Goal: Task Accomplishment & Management: Complete application form

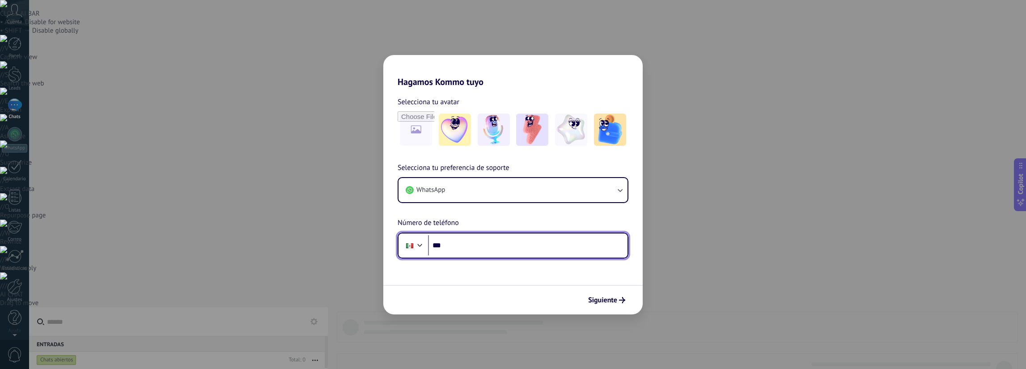
click at [477, 244] on input "***" at bounding box center [528, 245] width 200 height 21
click at [467, 243] on input "***" at bounding box center [528, 245] width 200 height 21
type input "**********"
click at [508, 221] on div "**********" at bounding box center [512, 210] width 259 height 96
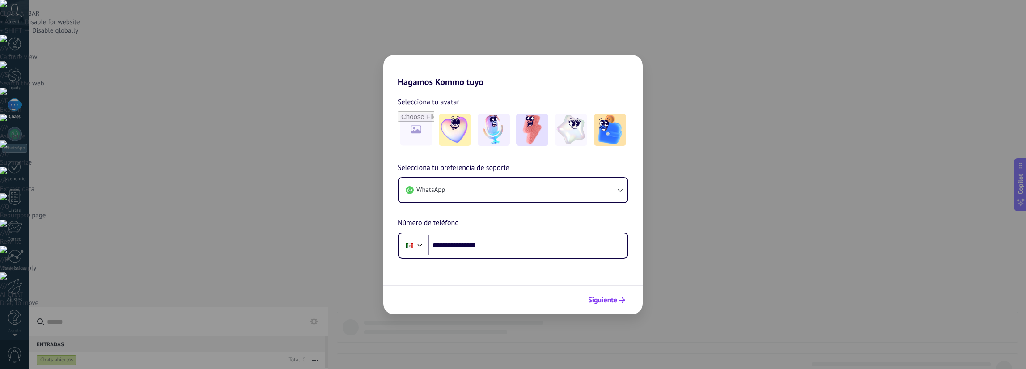
click at [621, 296] on button "Siguiente" at bounding box center [606, 300] width 45 height 15
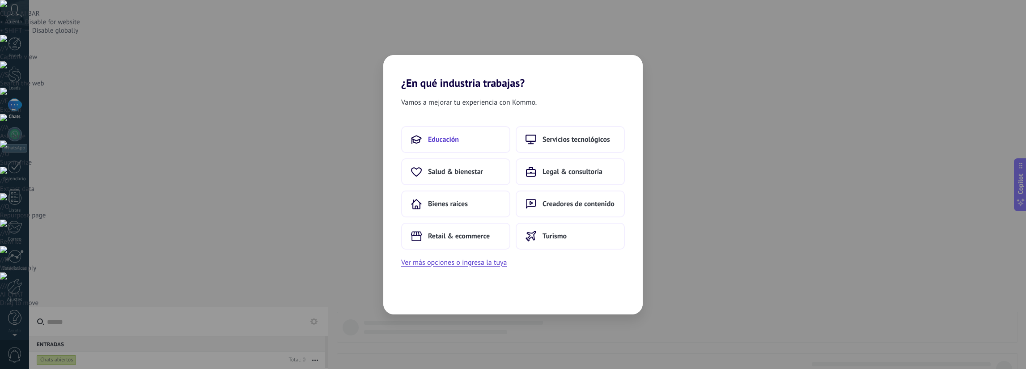
click at [457, 142] on span "Educación" at bounding box center [443, 139] width 31 height 9
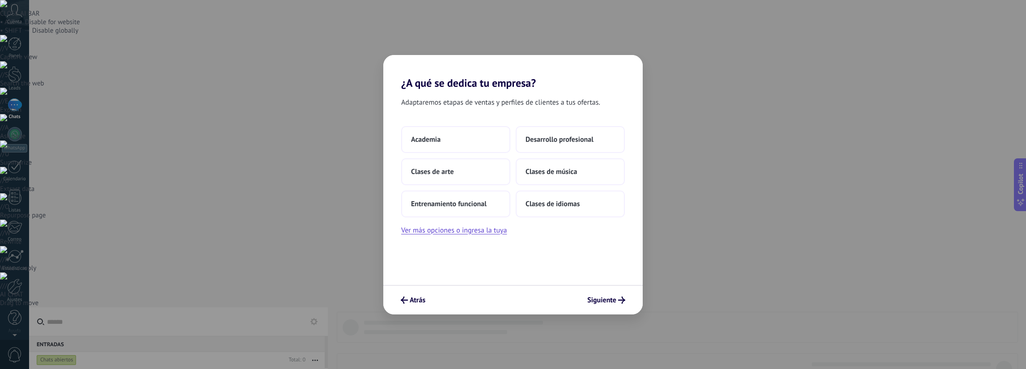
click at [457, 142] on button "Academia" at bounding box center [455, 139] width 109 height 27
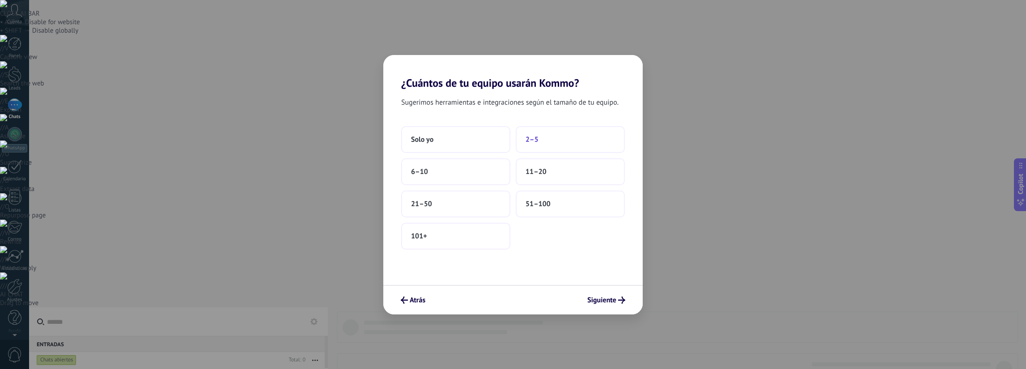
click at [545, 141] on button "2–5" at bounding box center [570, 139] width 109 height 27
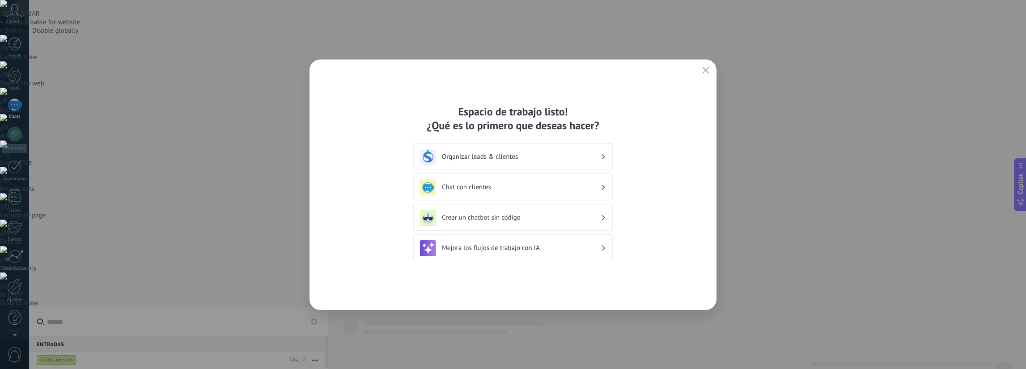
click at [522, 166] on div "Organizar leads & clientes" at bounding box center [513, 156] width 200 height 27
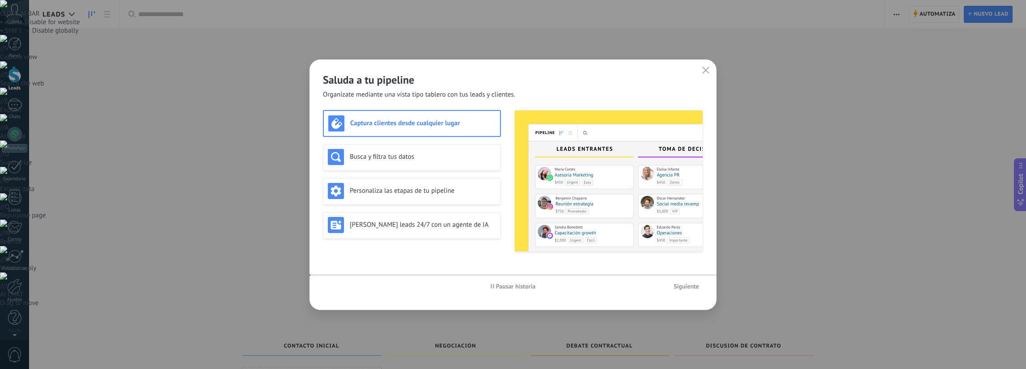
click at [576, 161] on img at bounding box center [609, 181] width 188 height 141
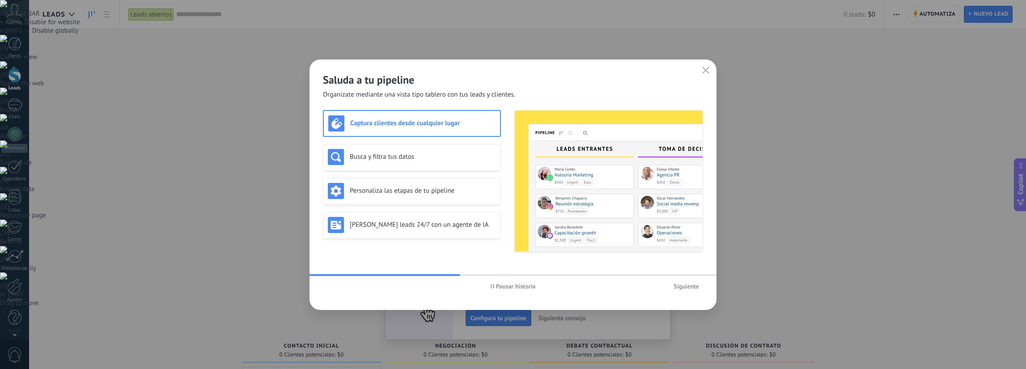
click at [684, 283] on span "Siguiente" at bounding box center [687, 286] width 26 height 6
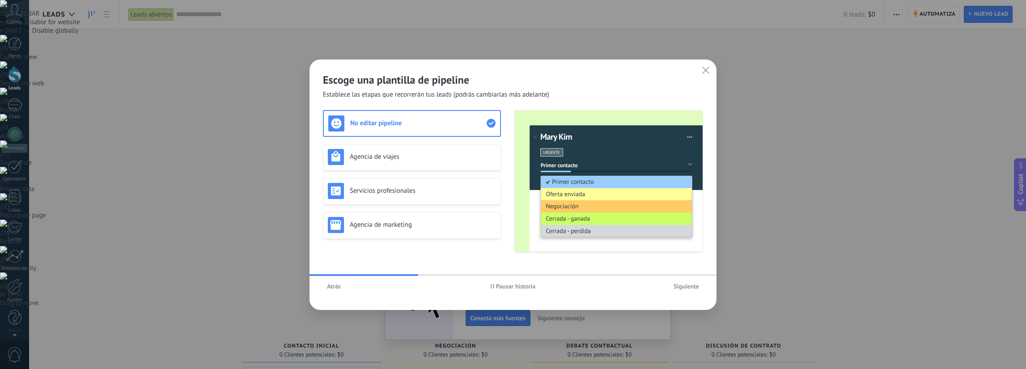
click at [684, 283] on span "Siguiente" at bounding box center [687, 286] width 26 height 6
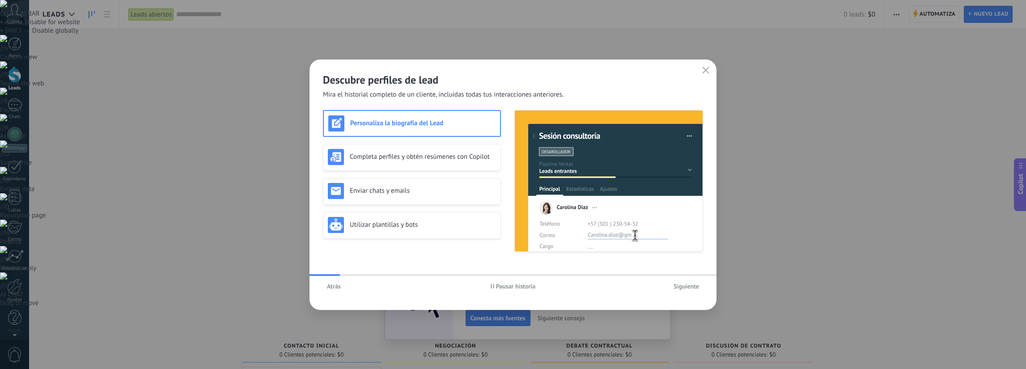
click at [684, 287] on span "Siguiente" at bounding box center [687, 286] width 26 height 6
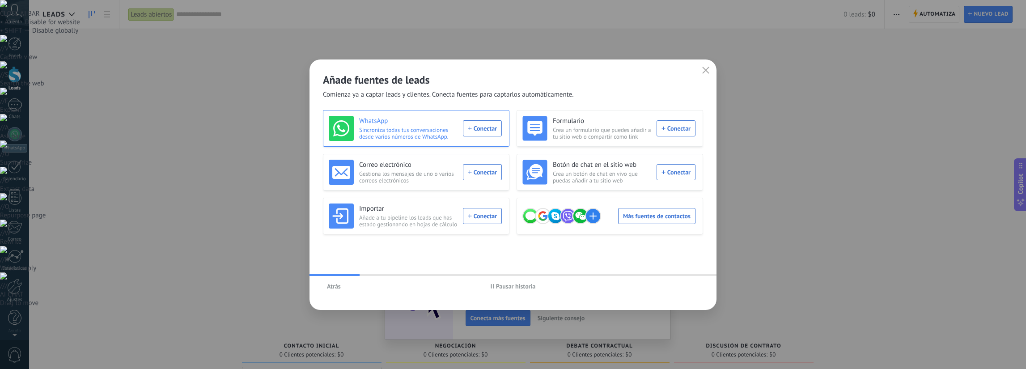
click at [489, 129] on div "WhatsApp Sincroniza todas tus conversaciones desde varios números de WhatsApp. …" at bounding box center [415, 128] width 173 height 25
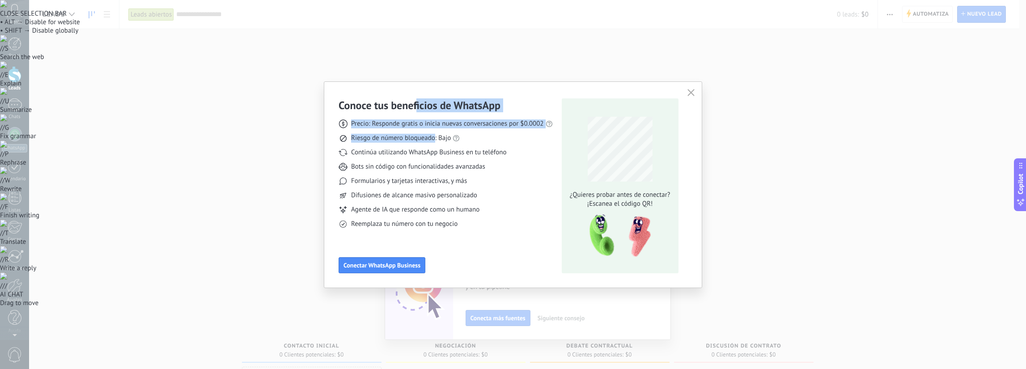
drag, startPoint x: 505, startPoint y: 111, endPoint x: 435, endPoint y: 132, distance: 73.4
click at [435, 132] on div "Conoce tus beneficios de WhatsApp Precio: Responde gratis o inicia nuevas conve…" at bounding box center [446, 163] width 214 height 130
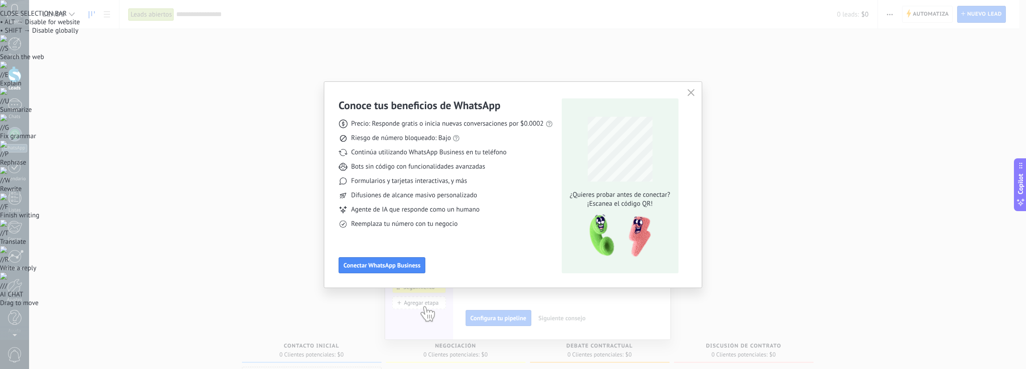
click at [425, 156] on span "Continúa utilizando WhatsApp Business en tu teléfono" at bounding box center [428, 152] width 155 height 9
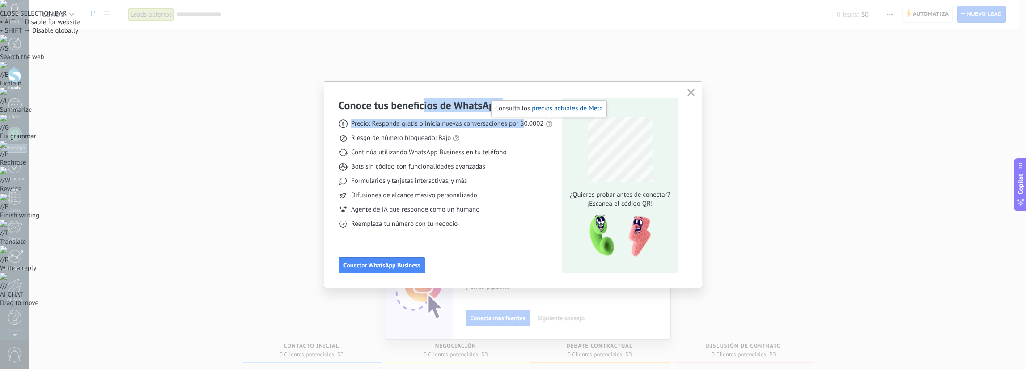
drag, startPoint x: 524, startPoint y: 125, endPoint x: 422, endPoint y: 112, distance: 102.8
click at [422, 112] on div "Conoce tus beneficios de WhatsApp Precio: Responde gratis o inicia nuevas conve…" at bounding box center [446, 163] width 214 height 130
click at [378, 121] on span "Precio: Responde gratis o inicia nuevas conversaciones por $0.0002" at bounding box center [447, 123] width 193 height 9
click at [382, 121] on span "Precio: Responde gratis o inicia nuevas conversaciones por $0.0002" at bounding box center [447, 123] width 193 height 9
click at [383, 123] on span "Precio: Responde gratis o inicia nuevas conversaciones por $0.0002" at bounding box center [447, 123] width 193 height 9
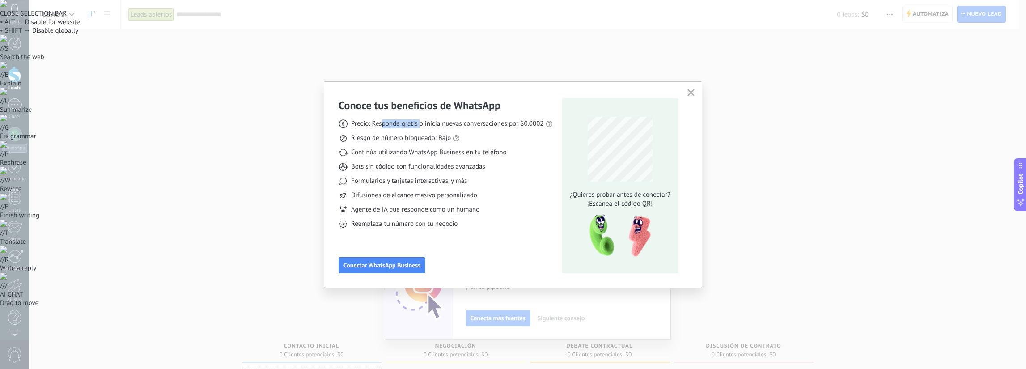
drag, startPoint x: 408, startPoint y: 123, endPoint x: 420, endPoint y: 124, distance: 11.7
click at [420, 124] on span "Precio: Responde gratis o inicia nuevas conversaciones por $0.0002" at bounding box center [447, 123] width 193 height 9
click at [376, 142] on span "Riesgo de número bloqueado: Bajo" at bounding box center [401, 138] width 100 height 9
drag, startPoint x: 376, startPoint y: 141, endPoint x: 448, endPoint y: 140, distance: 71.6
click at [448, 140] on span "Riesgo de número bloqueado: Bajo" at bounding box center [401, 138] width 100 height 9
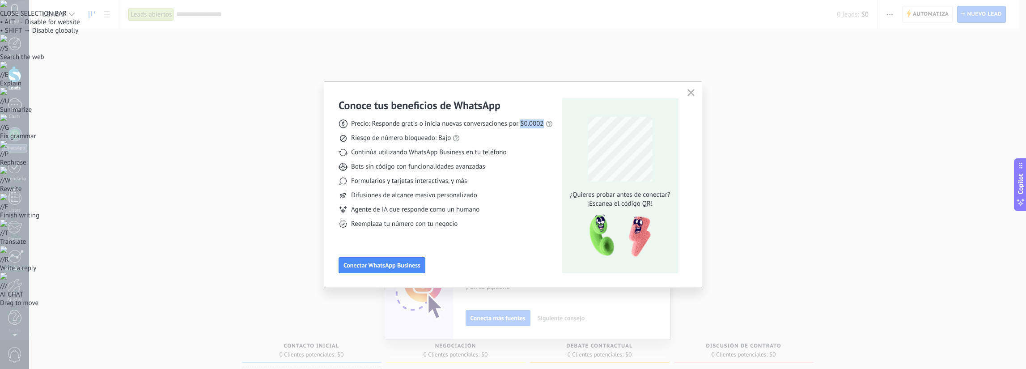
drag, startPoint x: 535, startPoint y: 123, endPoint x: 527, endPoint y: 140, distance: 18.4
click at [543, 125] on span "Precio: Responde gratis o inicia nuevas conversaciones por $0.0002" at bounding box center [447, 123] width 193 height 9
drag, startPoint x: 395, startPoint y: 140, endPoint x: 445, endPoint y: 156, distance: 53.1
click at [445, 156] on div "Precio: Responde gratis o inicia nuevas conversaciones por $0.0002 Riesgo de nú…" at bounding box center [446, 170] width 214 height 116
click at [445, 156] on span "Continúa utilizando WhatsApp Business en tu teléfono" at bounding box center [428, 152] width 155 height 9
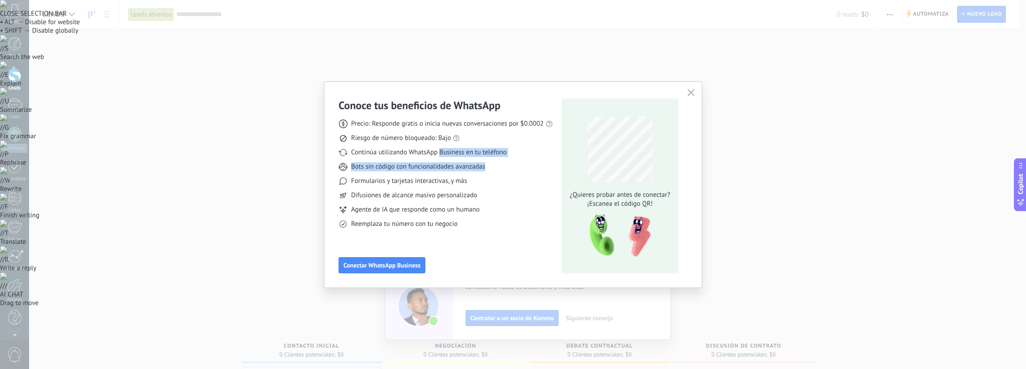
drag, startPoint x: 440, startPoint y: 154, endPoint x: 491, endPoint y: 167, distance: 52.6
click at [491, 167] on div "Precio: Responde gratis o inicia nuevas conversaciones por $0.0002 Riesgo de nú…" at bounding box center [446, 170] width 214 height 116
click at [477, 165] on span "Bots sin código con funcionalidades avanzadas" at bounding box center [418, 166] width 134 height 9
drag, startPoint x: 440, startPoint y: 153, endPoint x: 472, endPoint y: 179, distance: 41.0
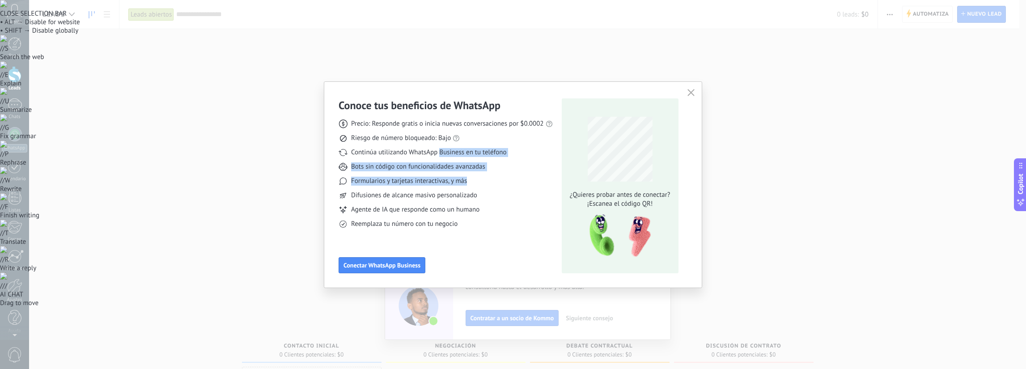
click at [472, 179] on div "Precio: Responde gratis o inicia nuevas conversaciones por $0.0002 Riesgo de nú…" at bounding box center [446, 170] width 214 height 116
click at [466, 183] on span "Formularios y tarjetas interactivas, y más" at bounding box center [409, 181] width 116 height 9
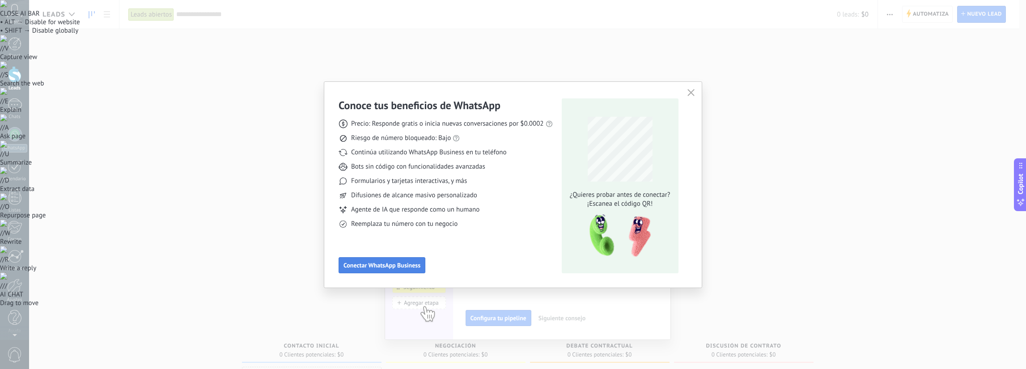
click at [407, 270] on button "Conectar WhatsApp Business" at bounding box center [382, 265] width 87 height 16
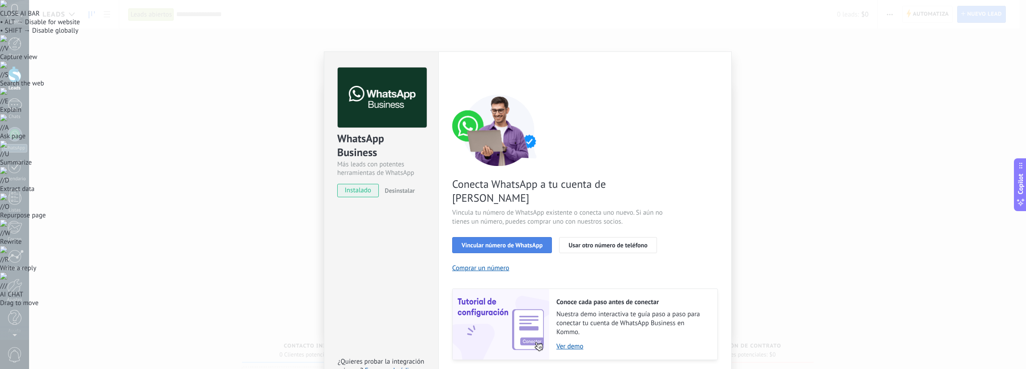
click at [524, 242] on span "Vincular número de WhatsApp" at bounding box center [502, 245] width 81 height 6
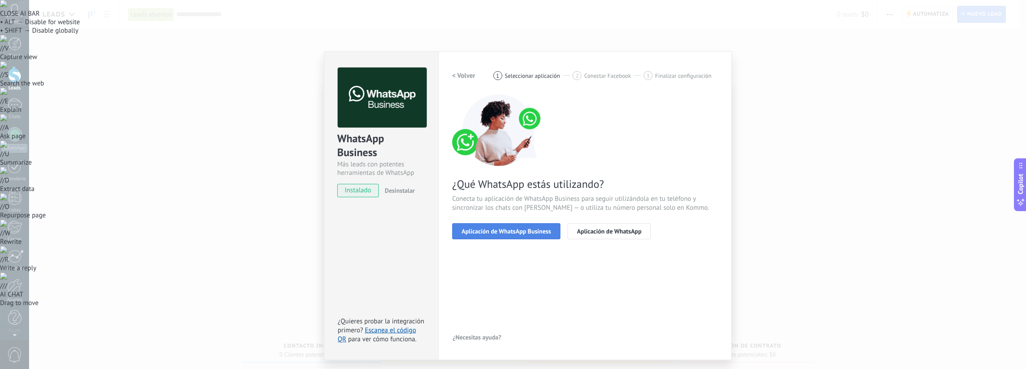
click at [518, 234] on span "Aplicación de WhatsApp Business" at bounding box center [506, 231] width 89 height 6
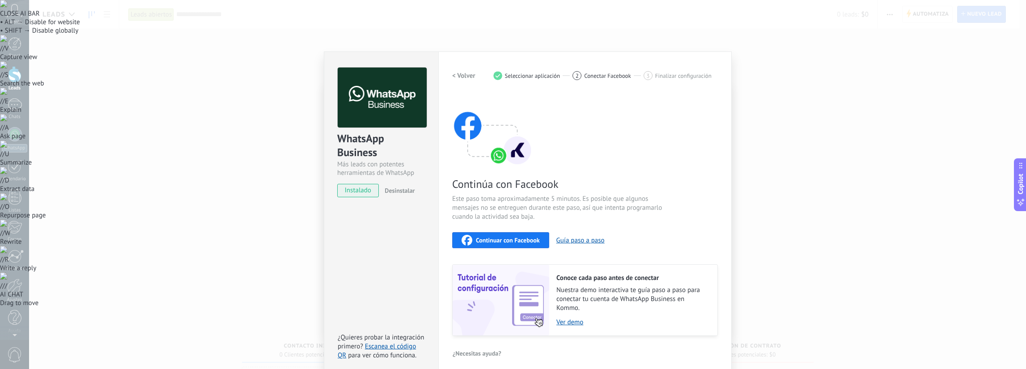
scroll to position [6, 0]
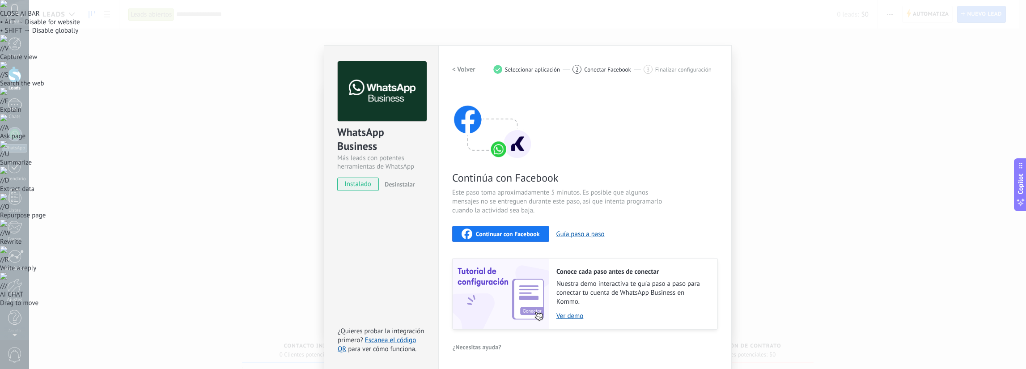
click at [516, 234] on span "Continuar con Facebook" at bounding box center [508, 234] width 64 height 6
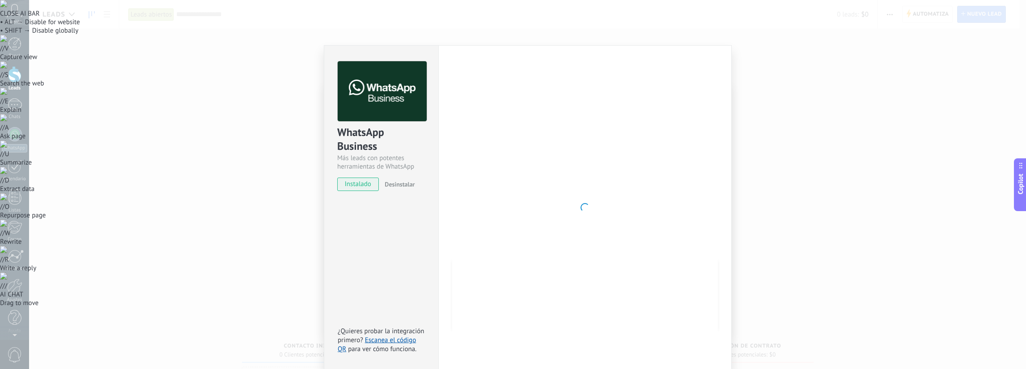
scroll to position [0, 0]
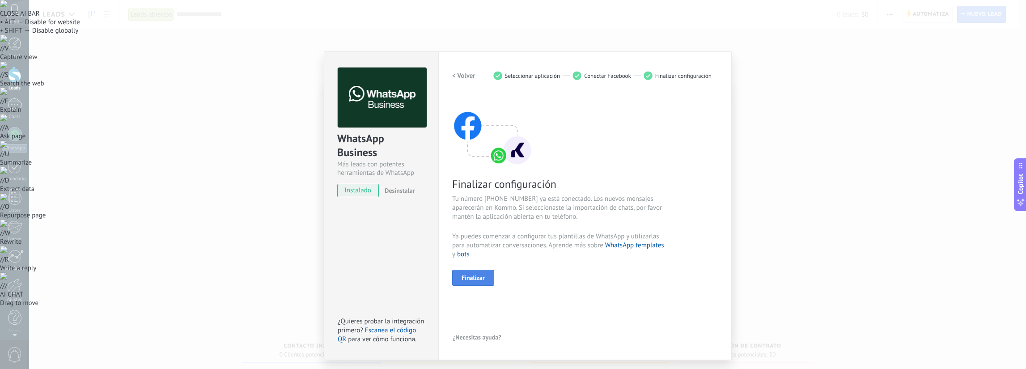
click at [474, 272] on button "Finalizar" at bounding box center [473, 278] width 42 height 16
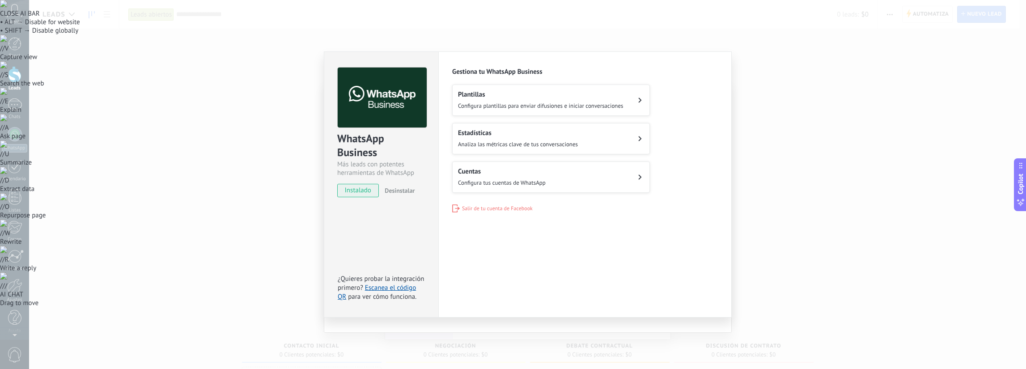
click at [586, 94] on h2 "Plantillas" at bounding box center [541, 94] width 166 height 9
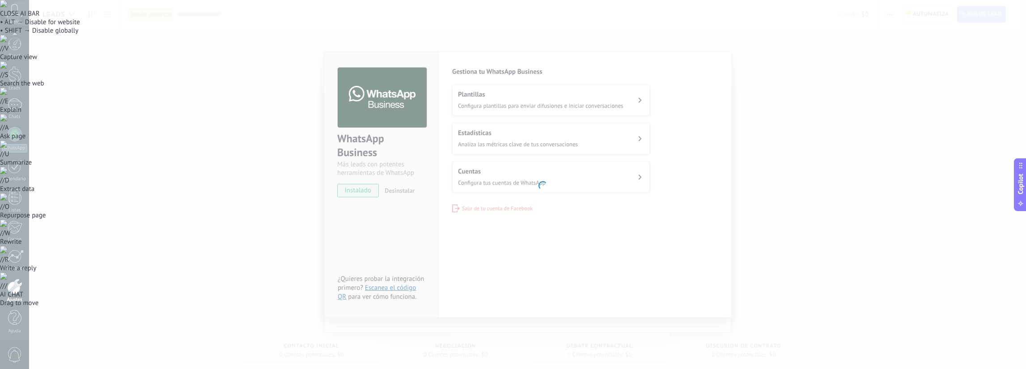
scroll to position [2, 0]
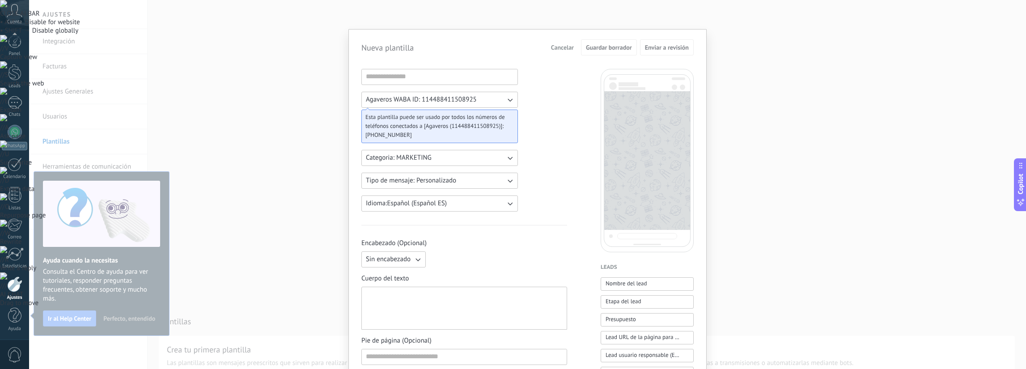
click at [411, 156] on span "Categoria: MARKETING" at bounding box center [399, 157] width 66 height 9
click at [552, 141] on div "Agaveros WABA ID: 114488411508925 Esta plantilla puede ser usado por todos los …" at bounding box center [464, 371] width 206 height 604
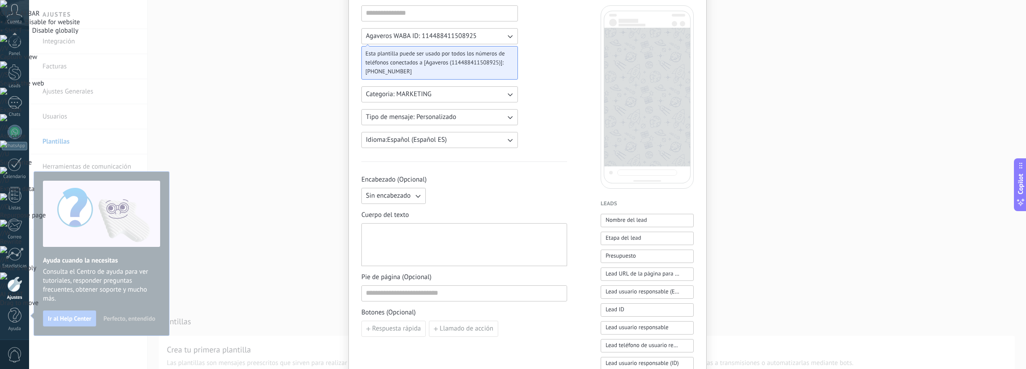
scroll to position [134, 0]
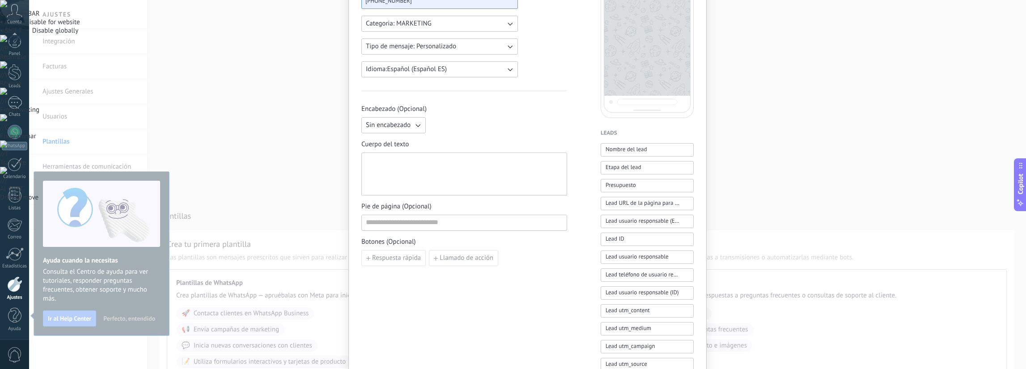
click at [416, 179] on div at bounding box center [464, 174] width 197 height 35
click at [553, 122] on div "Sin encabezado" at bounding box center [464, 125] width 206 height 16
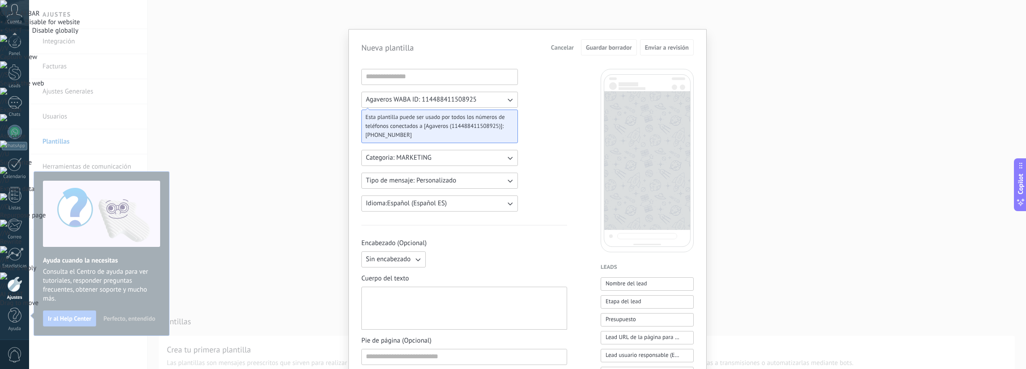
scroll to position [0, 0]
click at [451, 78] on input at bounding box center [440, 76] width 156 height 14
click at [404, 81] on input at bounding box center [440, 76] width 156 height 14
click at [554, 50] on span "Cancelar" at bounding box center [562, 47] width 23 height 6
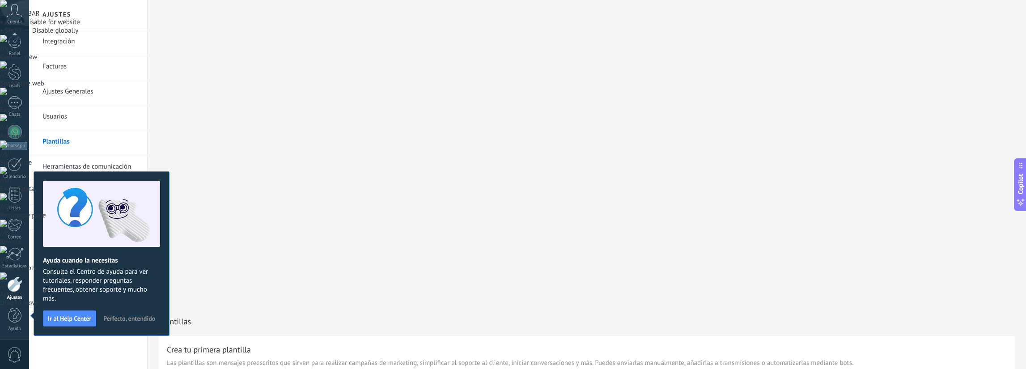
drag, startPoint x: 77, startPoint y: 272, endPoint x: 129, endPoint y: 289, distance: 54.6
click at [117, 291] on span "Consulta el Centro de ayuda para ver tutoriales, responder preguntas frecuentes…" at bounding box center [101, 286] width 117 height 36
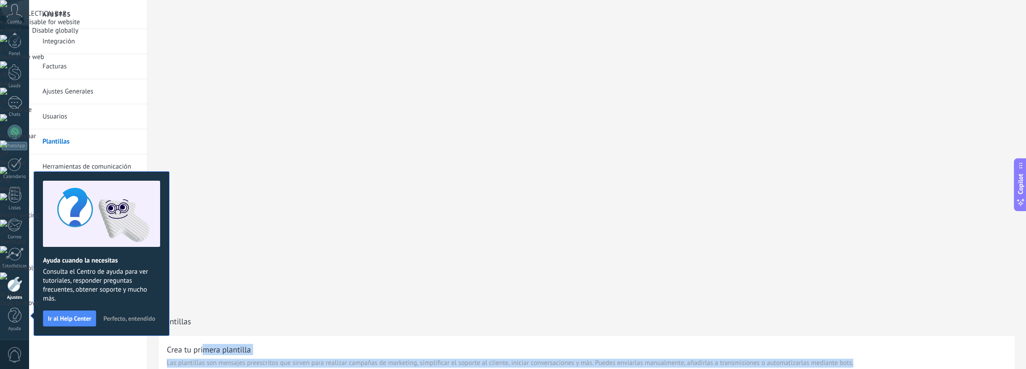
drag, startPoint x: 204, startPoint y: 43, endPoint x: 210, endPoint y: 64, distance: 22.2
click at [219, 359] on span "Las plantillas son mensajes preescritos que sirven para realizar campañas de ma…" at bounding box center [510, 363] width 687 height 9
drag, startPoint x: 219, startPoint y: 59, endPoint x: 874, endPoint y: 51, distance: 655.0
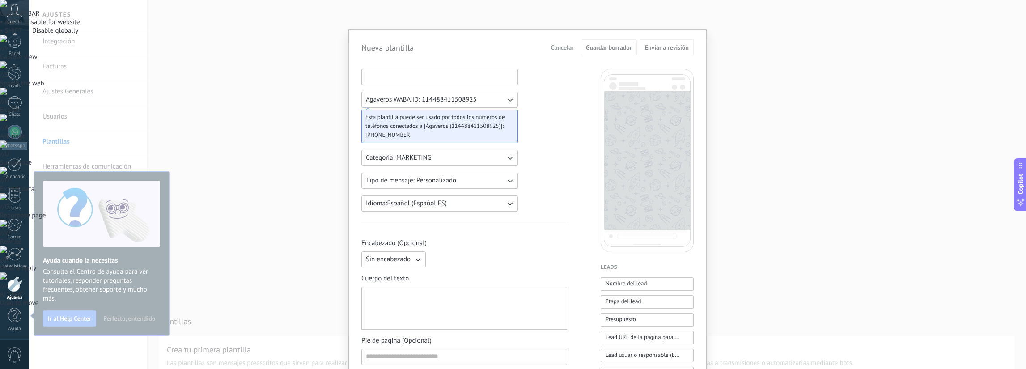
click at [412, 79] on input at bounding box center [440, 76] width 156 height 14
click at [403, 76] on input at bounding box center [440, 76] width 156 height 14
click at [416, 184] on span "Tipo de mensaje: Personalizado" at bounding box center [411, 180] width 90 height 9
click at [534, 186] on div "Agaveros WABA ID: 114488411508925 Esta plantilla puede ser usado por todos los …" at bounding box center [464, 371] width 206 height 604
click at [462, 165] on button "Categoria: MARKETING" at bounding box center [439, 158] width 157 height 16
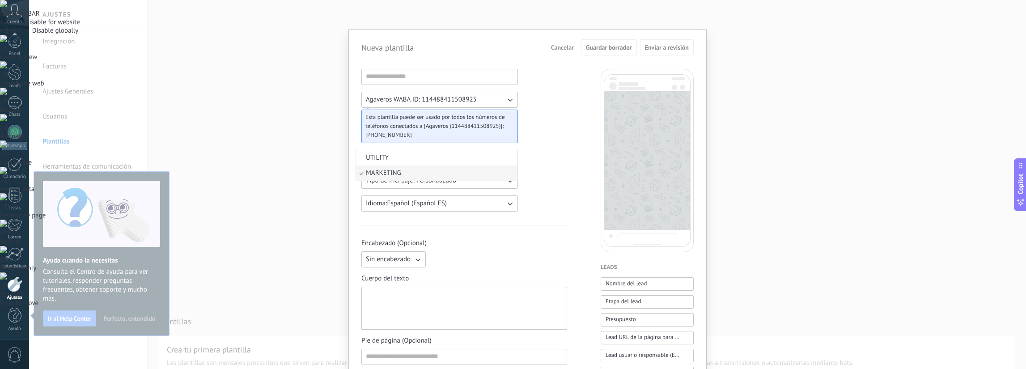
click at [548, 154] on div "Agaveros WABA ID: 114488411508925 Esta plantilla puede ser usado por todos los …" at bounding box center [464, 371] width 206 height 604
click at [459, 202] on button "Idioma: Español (Español ES)" at bounding box center [439, 204] width 157 height 16
drag, startPoint x: 557, startPoint y: 207, endPoint x: 542, endPoint y: 219, distance: 19.1
click at [557, 208] on div "Agaveros WABA ID: 114488411508925 Esta plantilla puede ser usado por todos los …" at bounding box center [464, 371] width 206 height 604
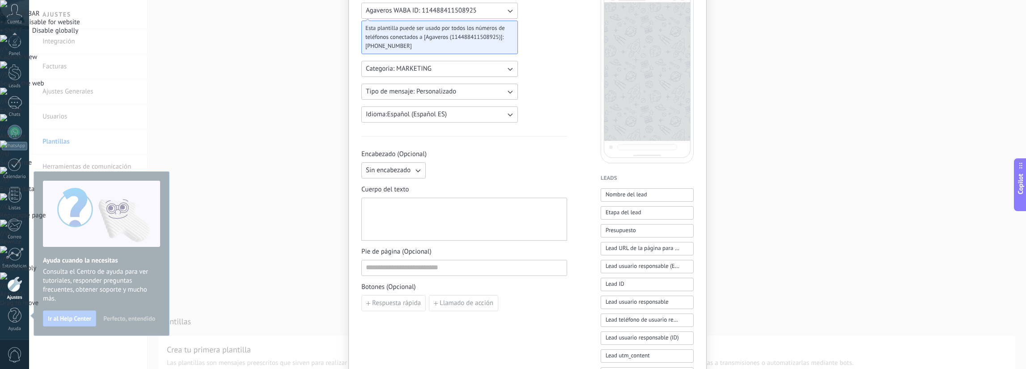
scroll to position [89, 0]
click at [392, 153] on span "Encabezado (Opcional)" at bounding box center [464, 153] width 206 height 9
click at [475, 153] on span "Encabezado (Opcional)" at bounding box center [464, 153] width 206 height 9
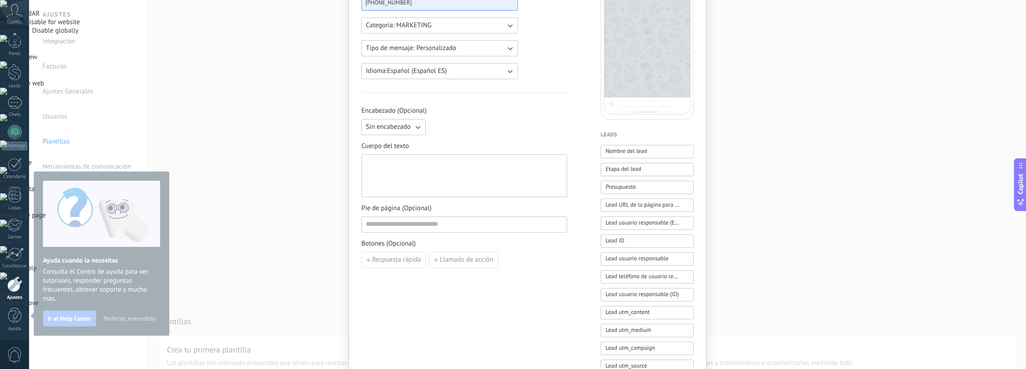
scroll to position [134, 0]
click at [419, 128] on icon "button" at bounding box center [417, 125] width 9 height 9
click at [470, 126] on div "Sin encabezado Sin encabezado Texto Imagen o archivo" at bounding box center [464, 125] width 206 height 16
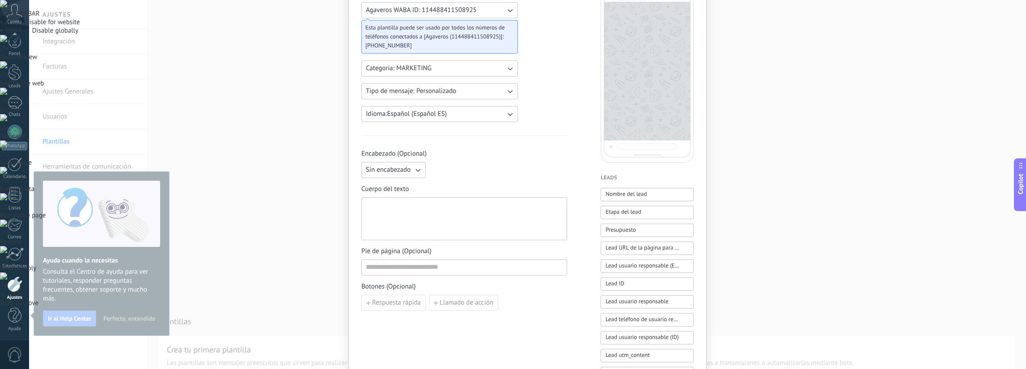
click at [424, 216] on div at bounding box center [464, 218] width 197 height 35
click at [502, 211] on div at bounding box center [464, 218] width 197 height 35
paste div
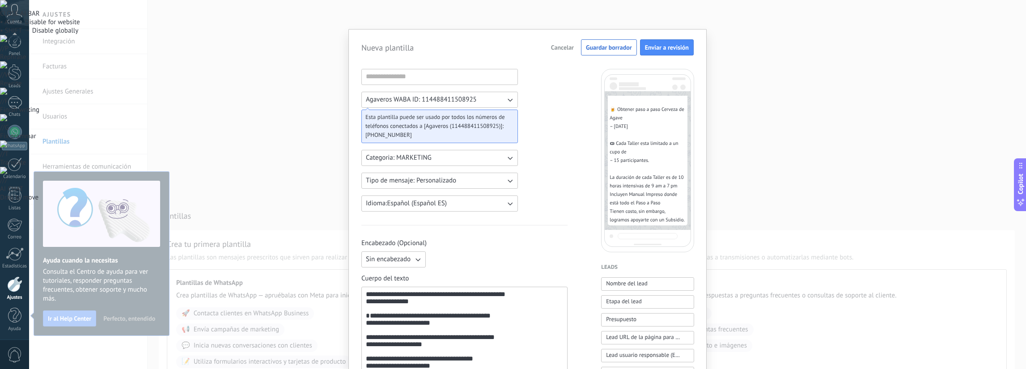
scroll to position [98, 0]
click at [650, 285] on button "Nombre del lead" at bounding box center [647, 283] width 93 height 13
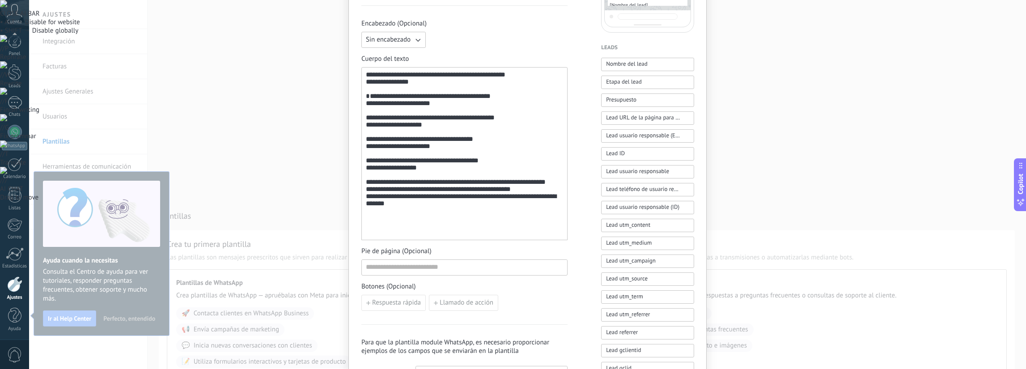
scroll to position [224, 0]
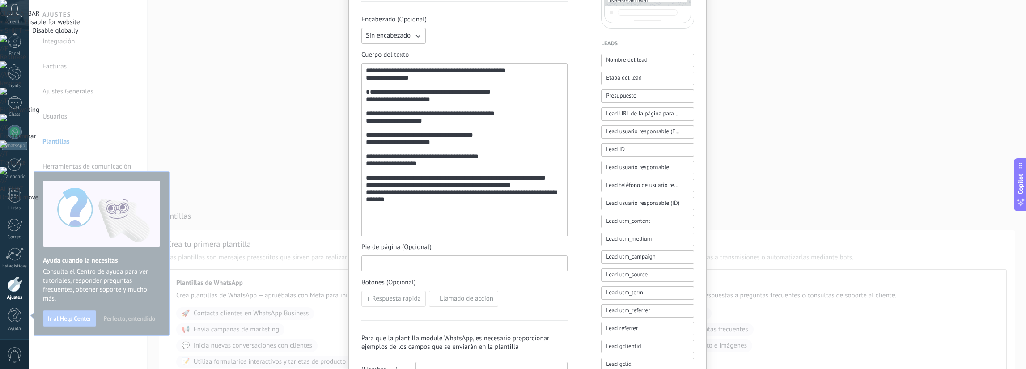
click at [442, 263] on input at bounding box center [464, 263] width 205 height 14
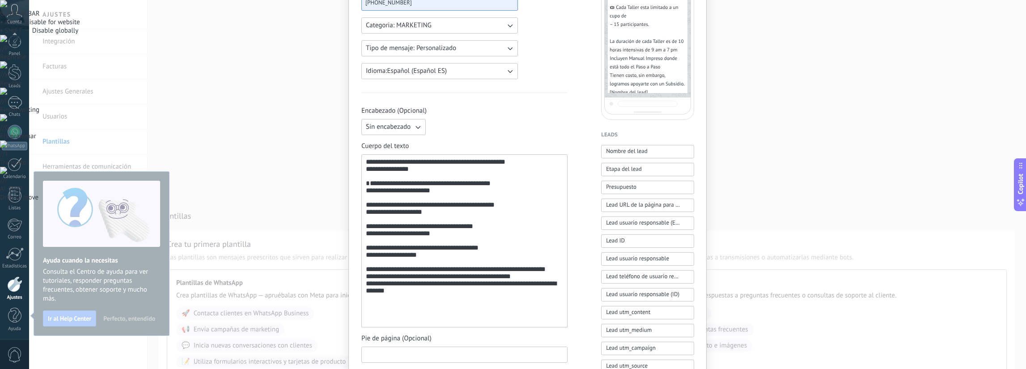
scroll to position [134, 0]
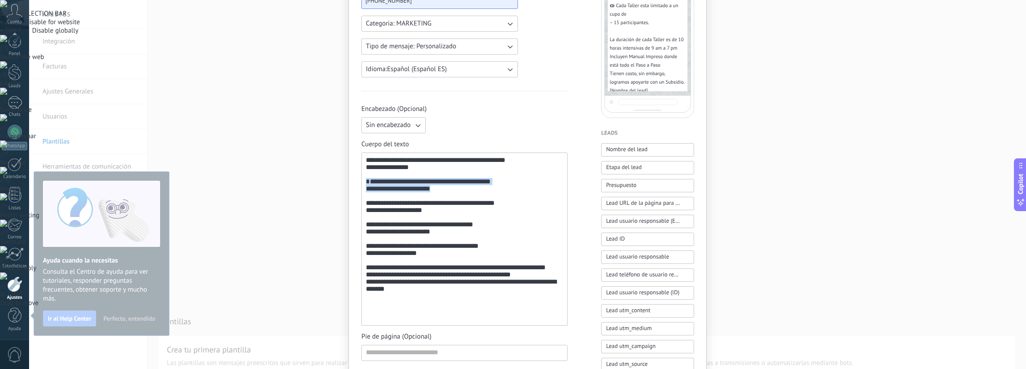
drag, startPoint x: 452, startPoint y: 199, endPoint x: 353, endPoint y: 183, distance: 101.1
click at [353, 183] on div "**********" at bounding box center [528, 226] width 358 height 663
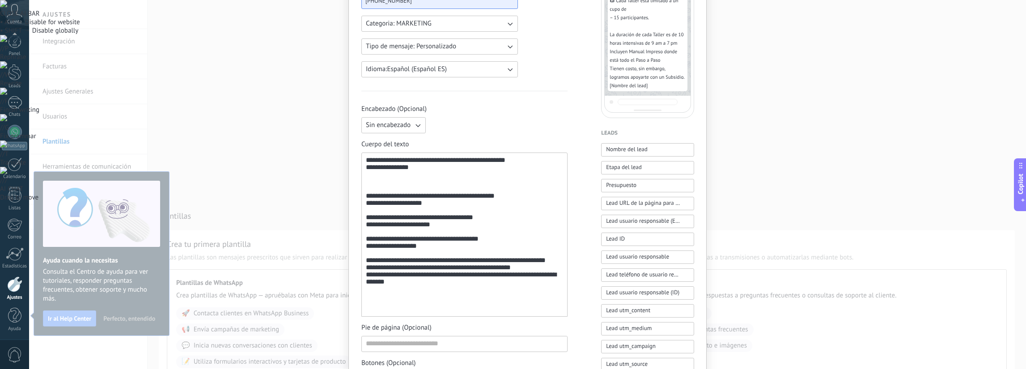
scroll to position [81, 0]
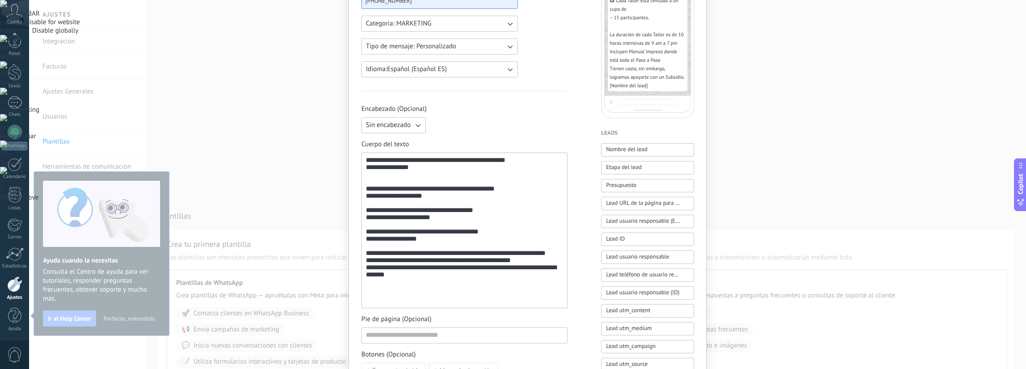
click at [395, 188] on div "**********" at bounding box center [464, 231] width 197 height 148
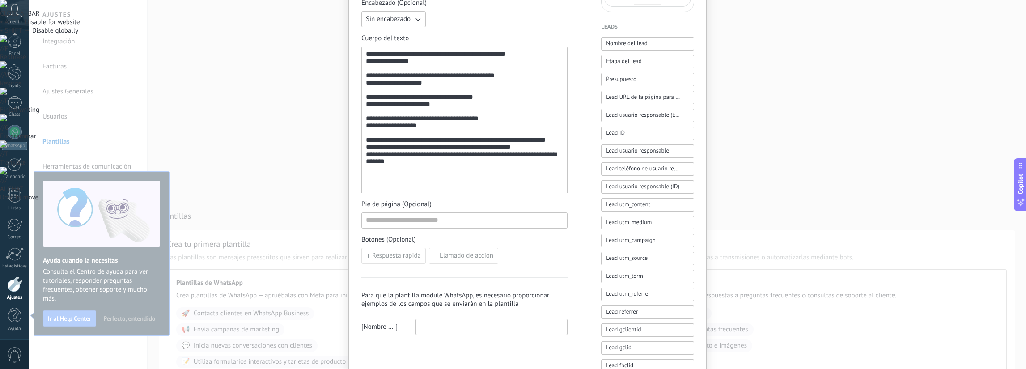
scroll to position [268, 0]
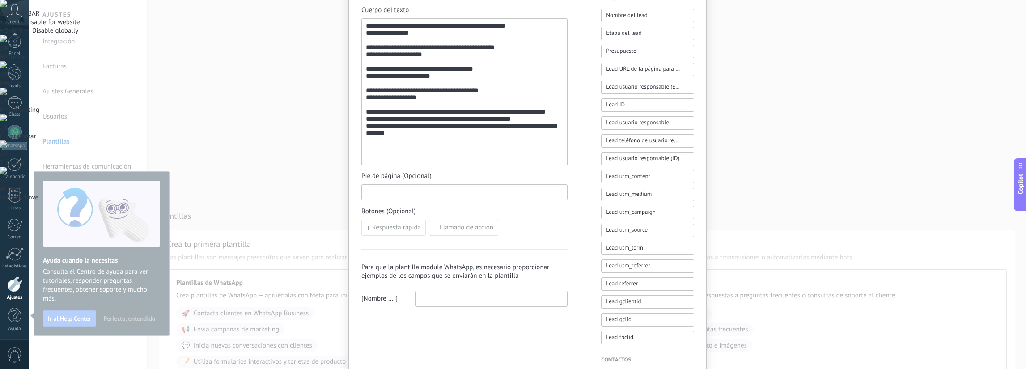
click at [383, 192] on input at bounding box center [464, 192] width 205 height 14
click at [466, 177] on span "Pie de página (Opcional)" at bounding box center [464, 176] width 206 height 9
click at [392, 228] on span "Respuesta rápida" at bounding box center [396, 228] width 49 height 6
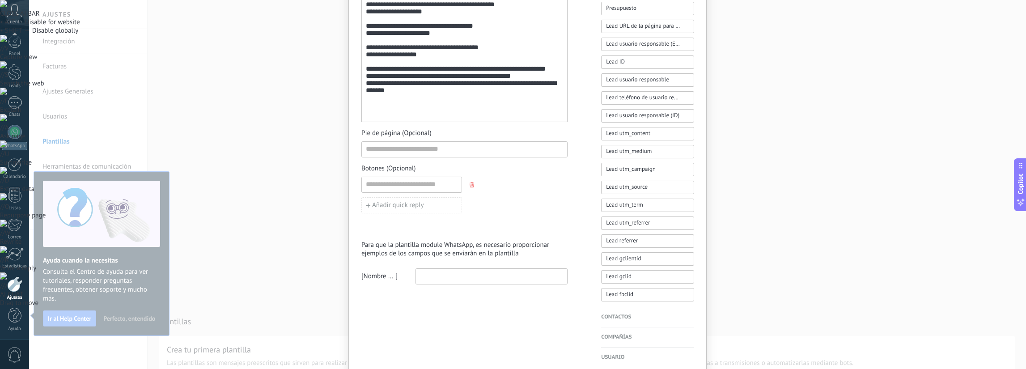
scroll to position [313, 0]
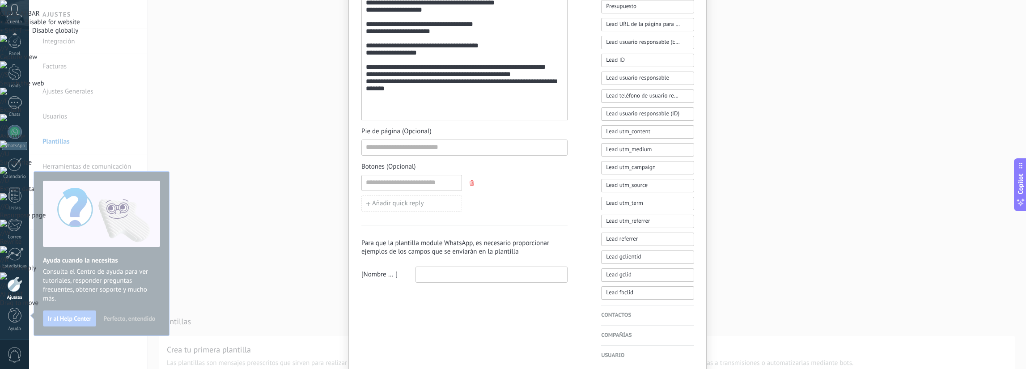
click at [433, 269] on input at bounding box center [491, 274] width 151 height 14
click at [435, 273] on input at bounding box center [491, 274] width 151 height 14
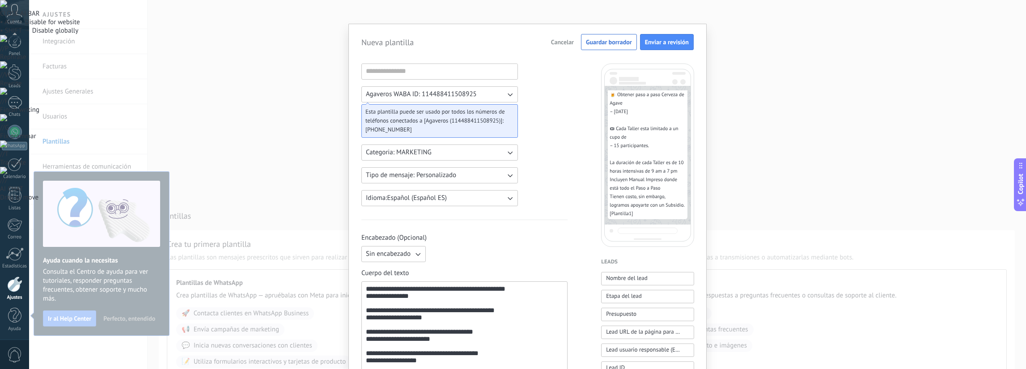
scroll to position [0, 0]
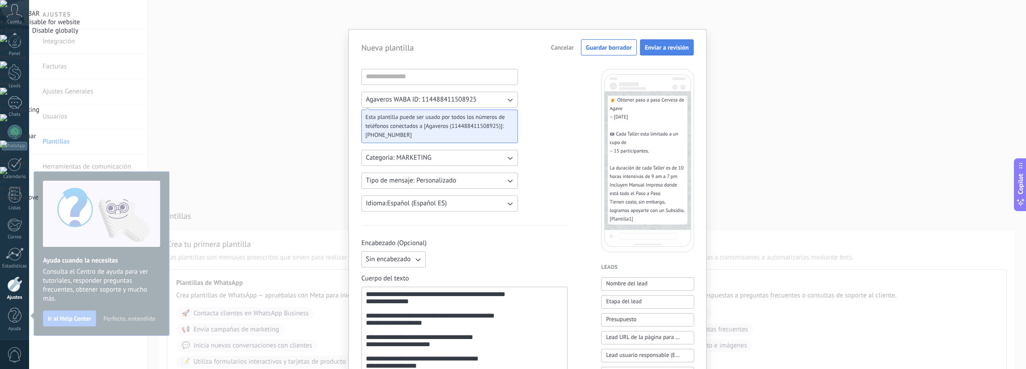
type input "**********"
drag, startPoint x: 661, startPoint y: 50, endPoint x: 321, endPoint y: 82, distance: 341.1
click at [321, 82] on div "**********" at bounding box center [527, 184] width 997 height 369
click at [423, 81] on input at bounding box center [440, 76] width 156 height 14
type input "**********"
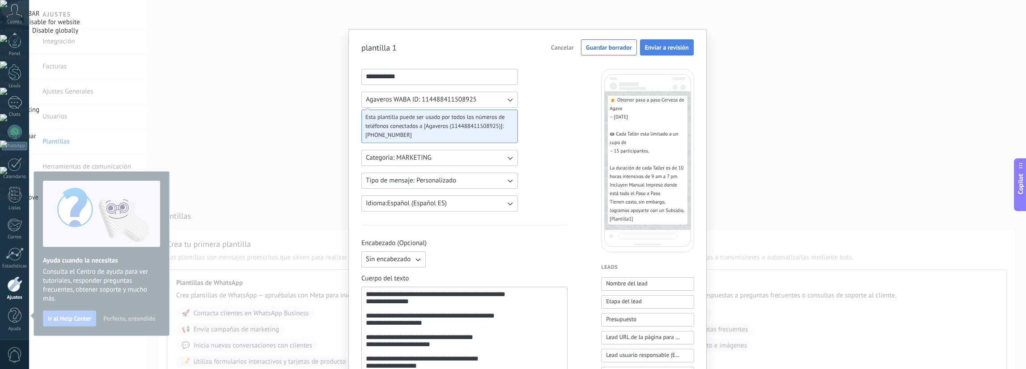
click at [667, 44] on span "Enviar a revisión" at bounding box center [667, 47] width 44 height 6
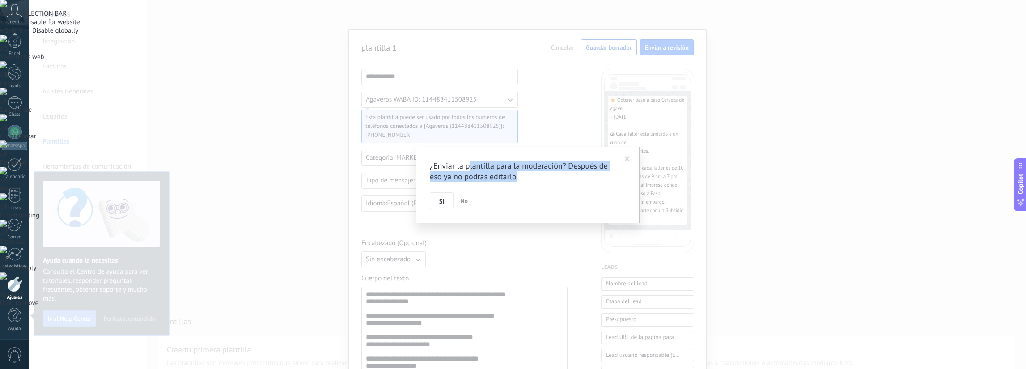
drag, startPoint x: 470, startPoint y: 166, endPoint x: 552, endPoint y: 172, distance: 82.6
click at [552, 172] on h2 "¿Enviar la plantilla para la moderación? Después de eso ya no podrás editarlo" at bounding box center [523, 171] width 187 height 21
click at [442, 200] on span "Si" at bounding box center [441, 201] width 5 height 6
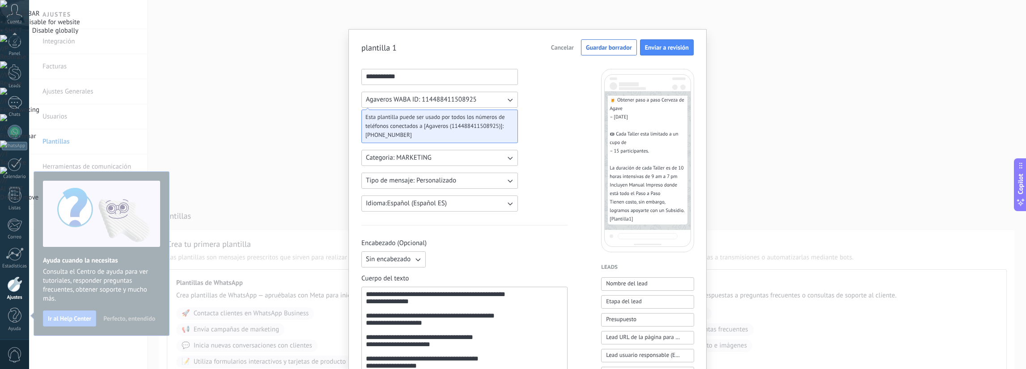
scroll to position [310, 0]
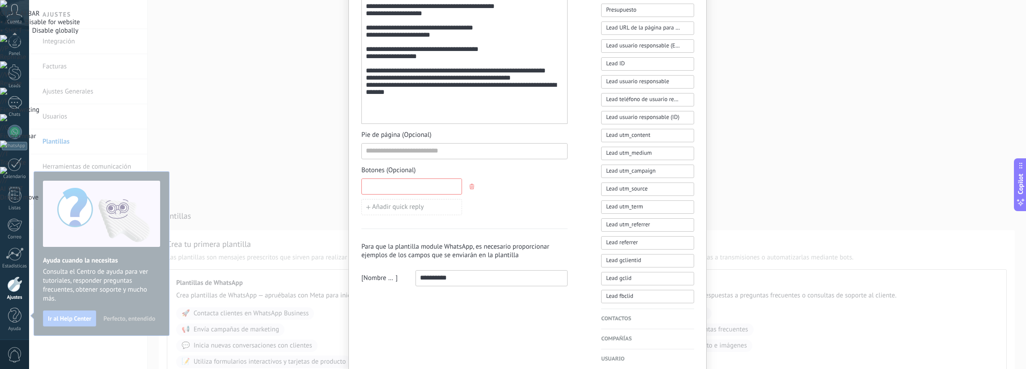
click at [405, 179] on input at bounding box center [412, 186] width 100 height 14
click at [472, 188] on button "button" at bounding box center [472, 186] width 7 height 13
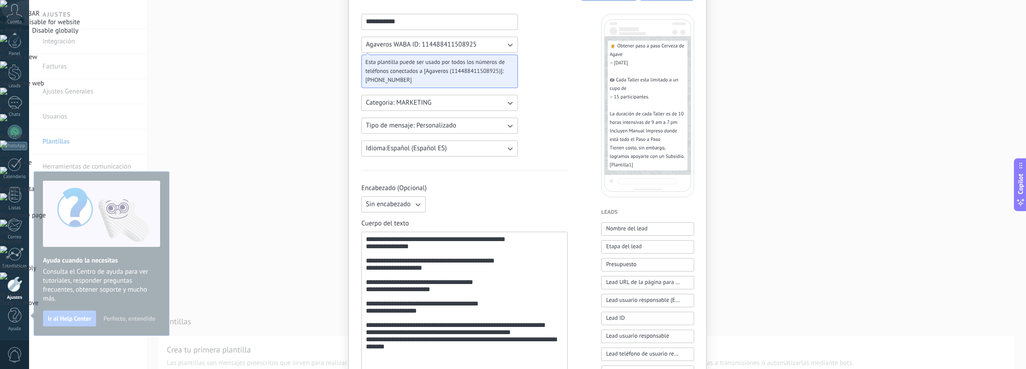
scroll to position [41, 0]
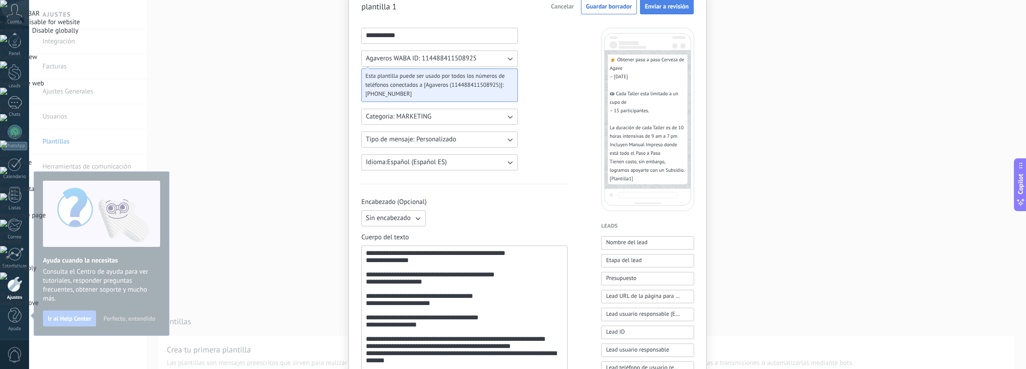
click at [664, 9] on span "Enviar a revisión" at bounding box center [667, 6] width 44 height 6
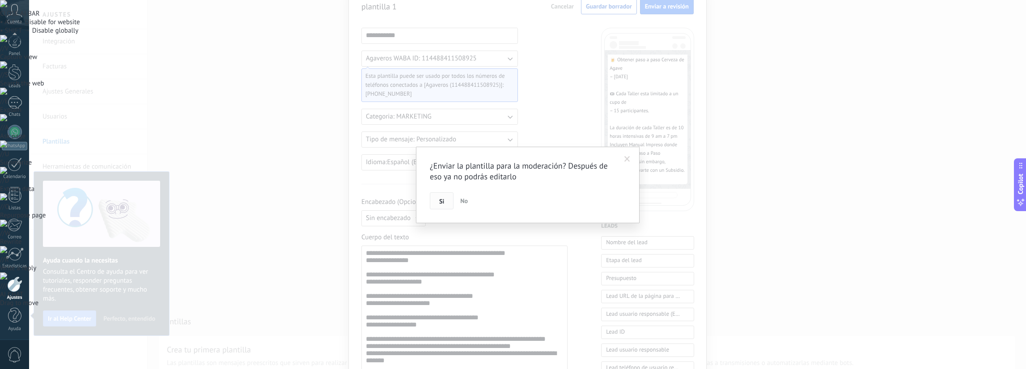
click at [451, 203] on button "Si" at bounding box center [442, 200] width 24 height 17
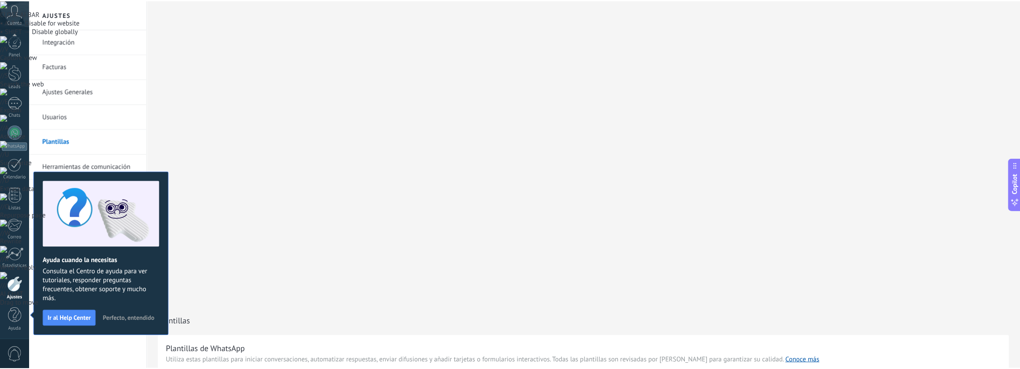
scroll to position [0, 0]
click at [72, 111] on link "Usuarios" at bounding box center [91, 116] width 96 height 25
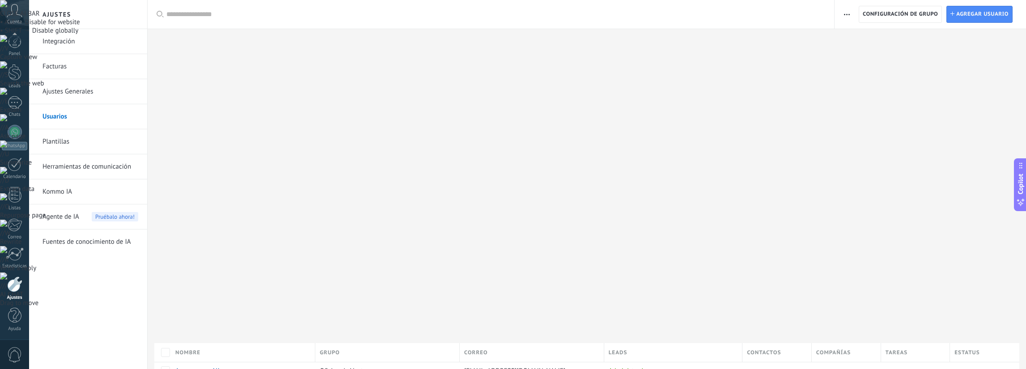
click at [82, 40] on link "Integración" at bounding box center [91, 41] width 96 height 25
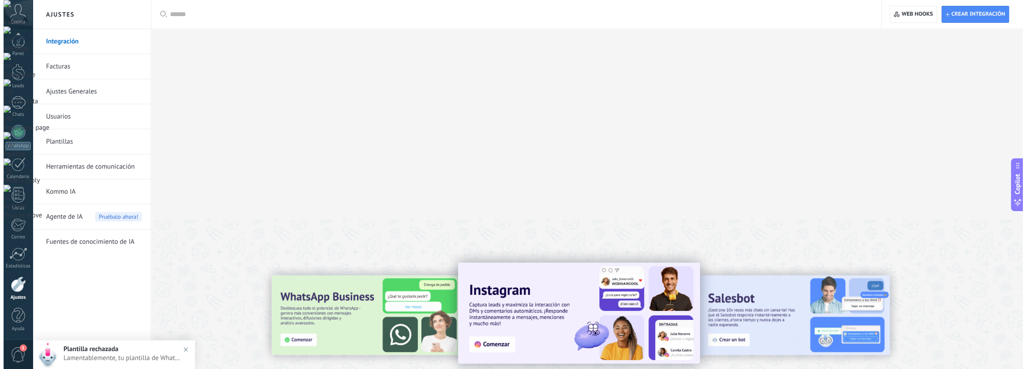
scroll to position [89, 0]
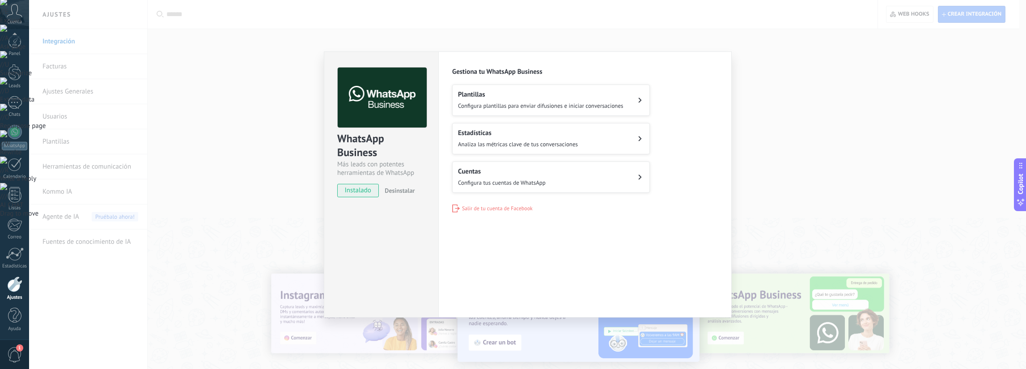
click at [517, 100] on div "Plantillas Configura plantillas para enviar difusiones e iniciar conversaciones" at bounding box center [541, 100] width 166 height 20
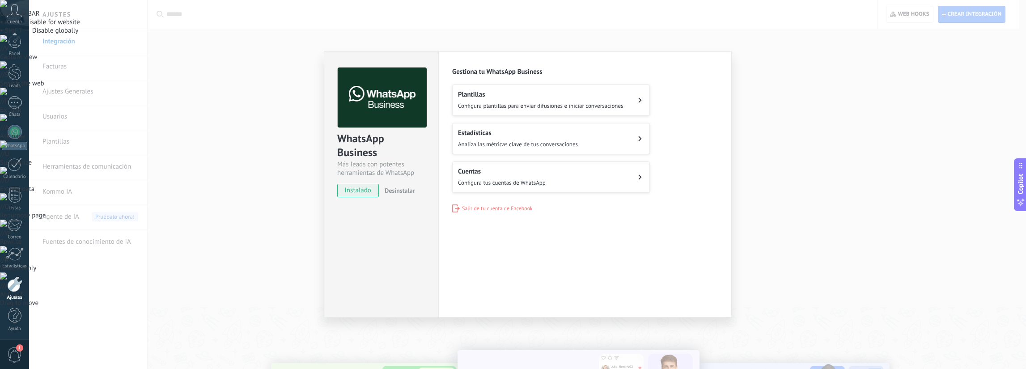
click at [212, 241] on div "WhatsApp Business Más leads con potentes herramientas de WhatsApp instalado Des…" at bounding box center [527, 184] width 997 height 369
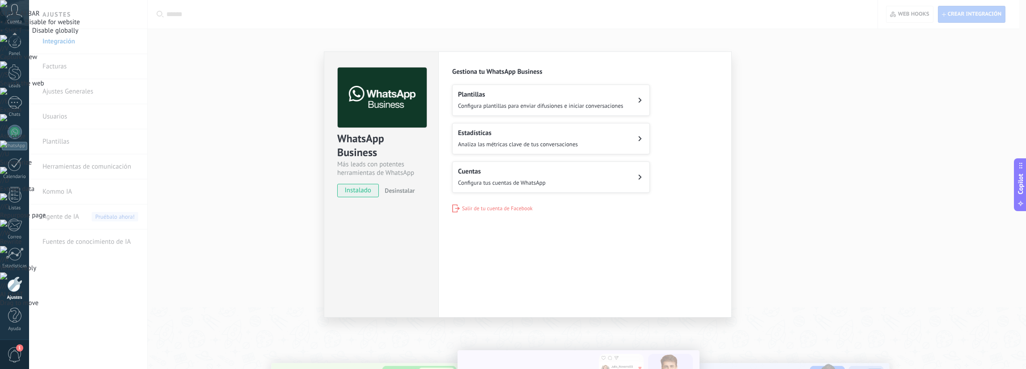
click at [522, 136] on div "Estadísticas Analiza las métricas clave de tus conversaciones" at bounding box center [518, 139] width 120 height 20
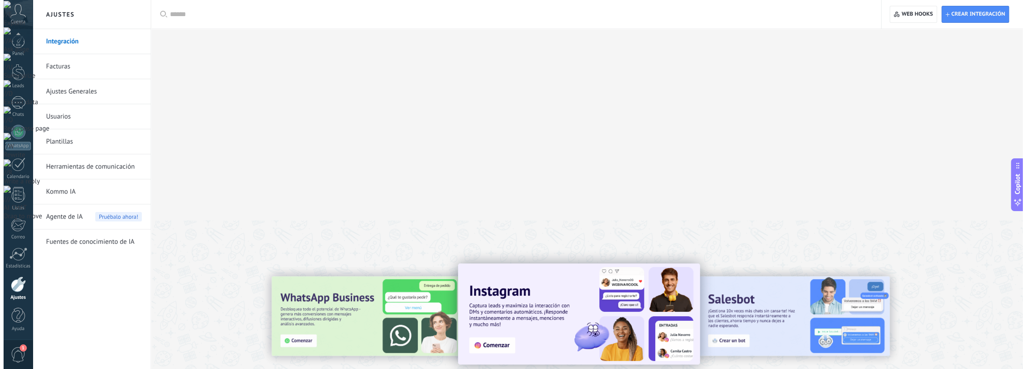
scroll to position [89, 0]
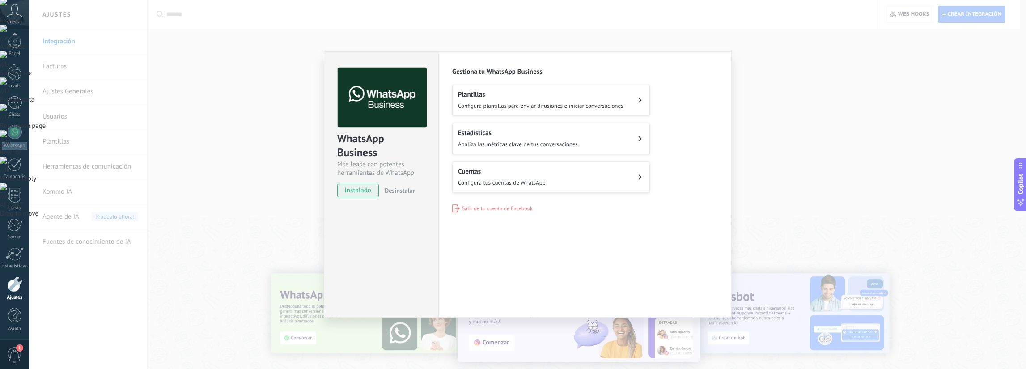
click at [568, 178] on button "Cuentas Configura tus cuentas de WhatsApp" at bounding box center [551, 177] width 198 height 31
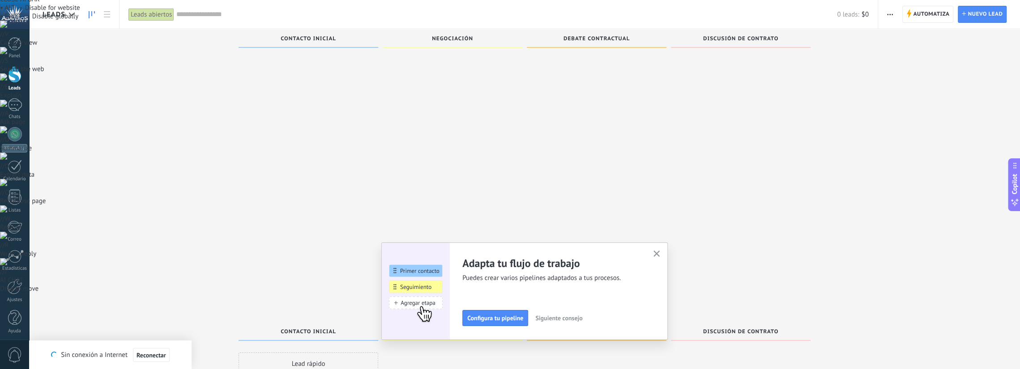
scroll to position [15, 0]
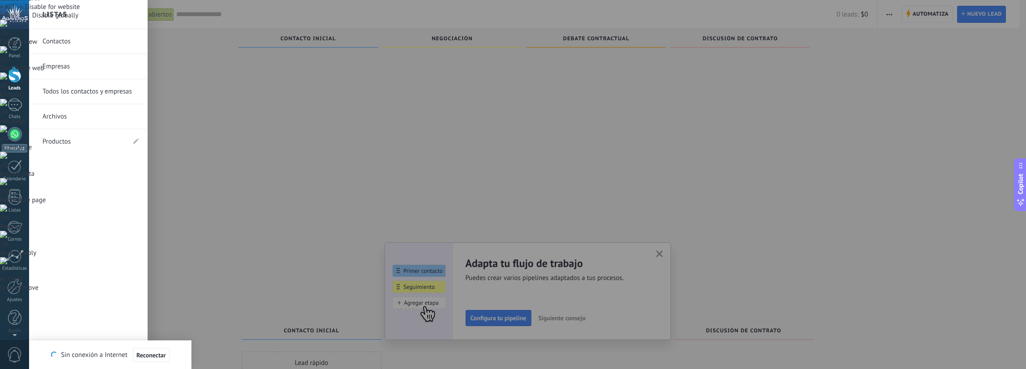
click at [13, 134] on div at bounding box center [15, 134] width 14 height 14
